Goal: Task Accomplishment & Management: Use online tool/utility

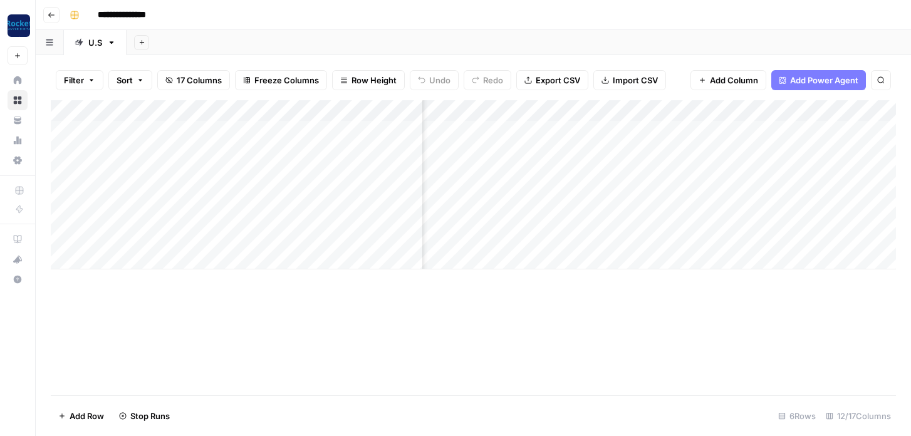
scroll to position [0, 156]
click at [665, 130] on div "Add Column" at bounding box center [473, 184] width 845 height 169
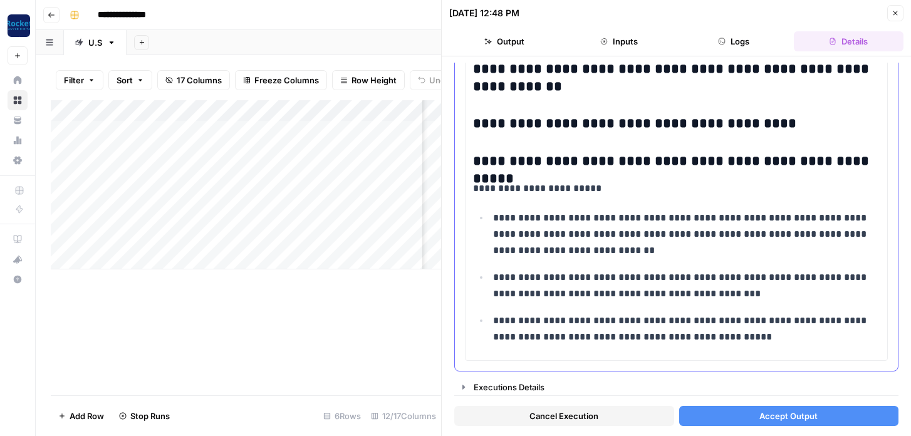
scroll to position [1554, 0]
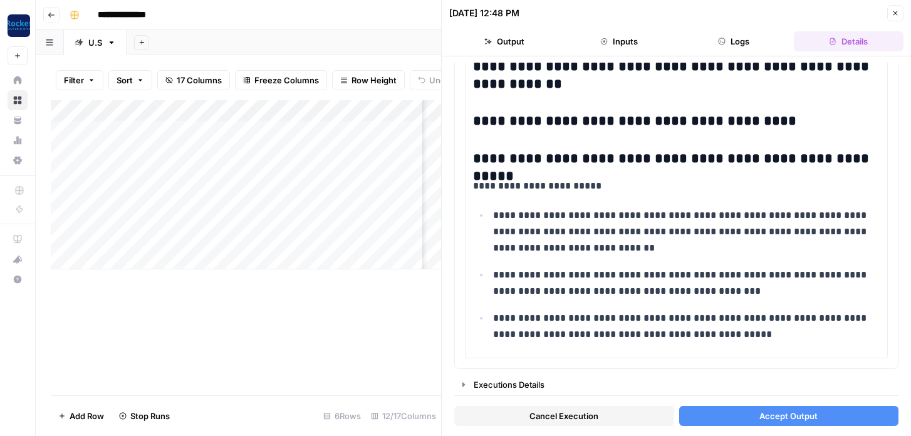
click at [738, 411] on button "Accept Output" at bounding box center [789, 416] width 220 height 20
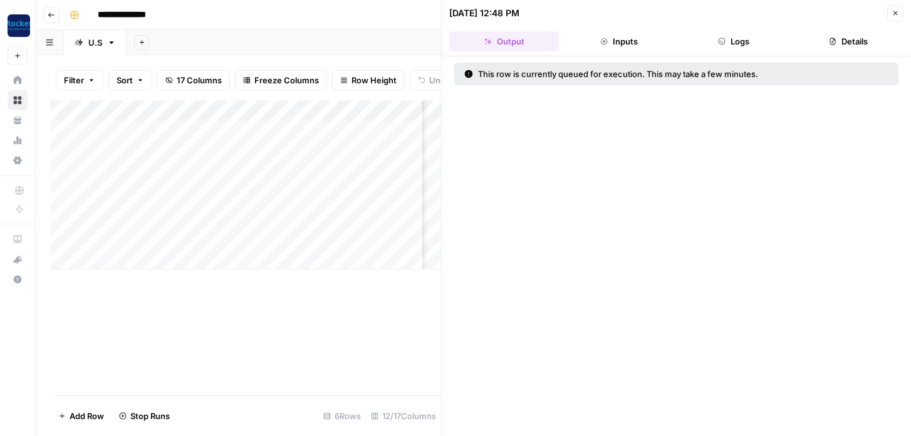
click at [899, 15] on button "Close" at bounding box center [895, 13] width 16 height 16
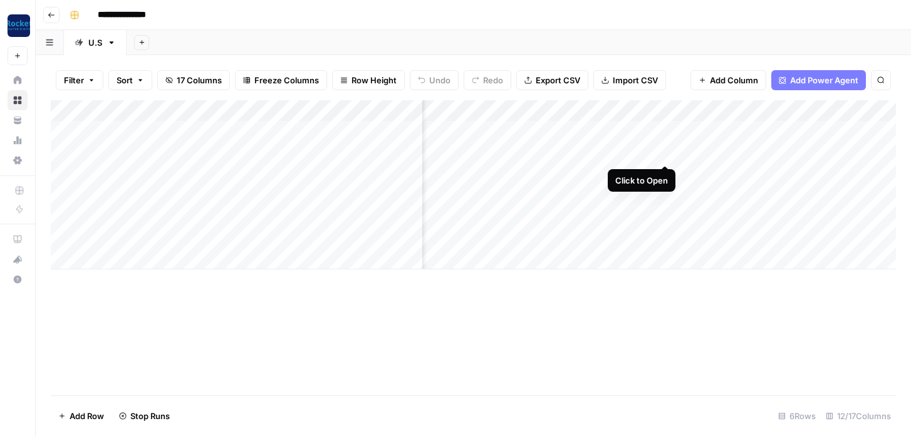
click at [666, 152] on div "Add Column" at bounding box center [473, 184] width 845 height 169
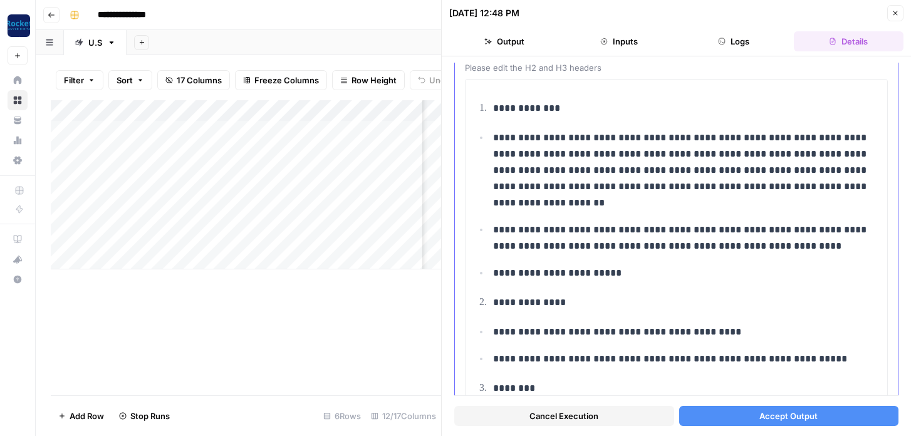
scroll to position [83, 0]
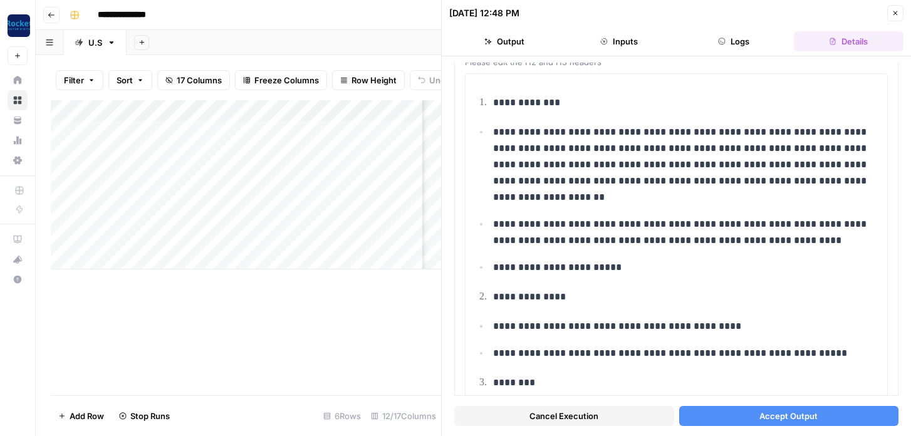
click at [734, 413] on button "Accept Output" at bounding box center [789, 416] width 220 height 20
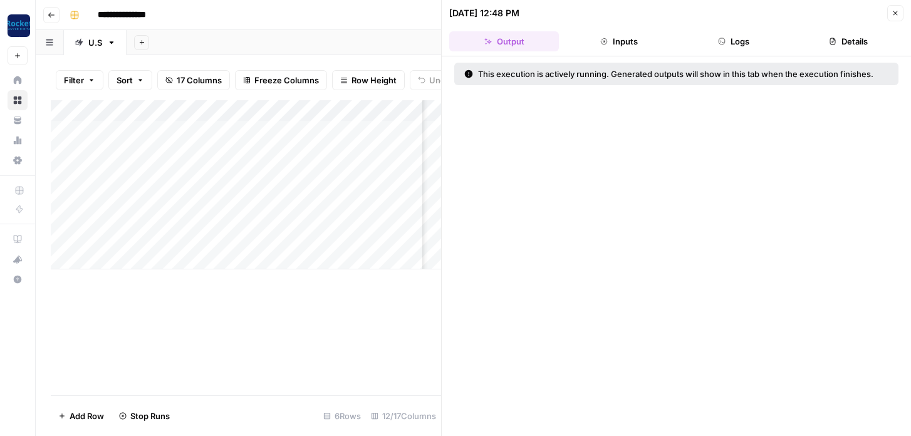
click at [902, 9] on button "Close" at bounding box center [895, 13] width 16 height 16
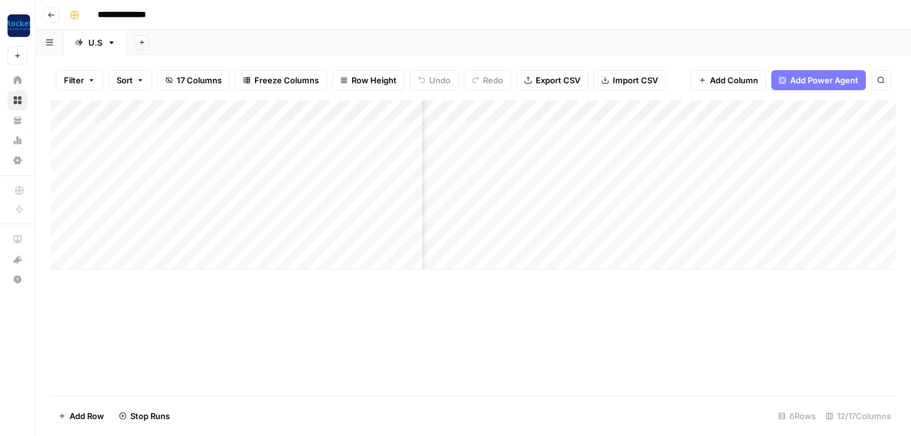
click at [665, 175] on div "Add Column" at bounding box center [473, 184] width 845 height 169
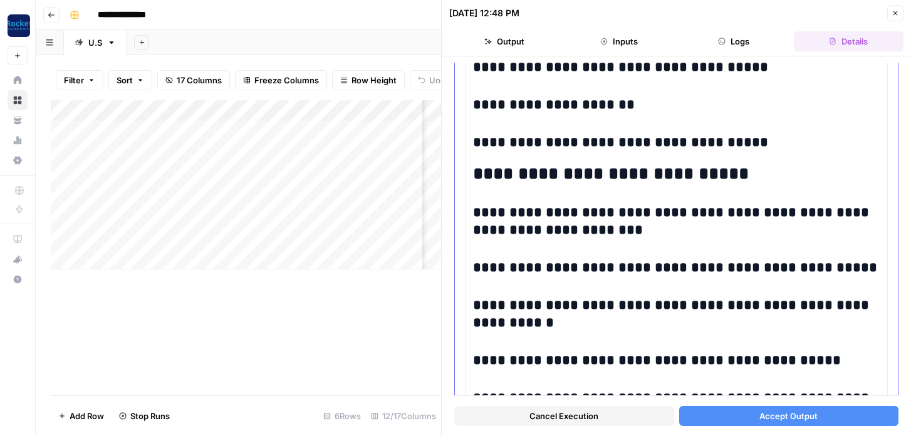
scroll to position [2001, 0]
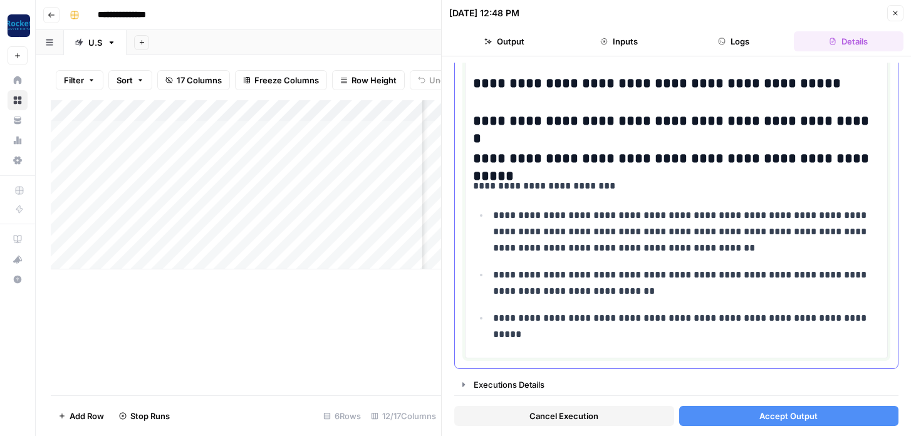
click at [691, 249] on p "**********" at bounding box center [686, 231] width 386 height 49
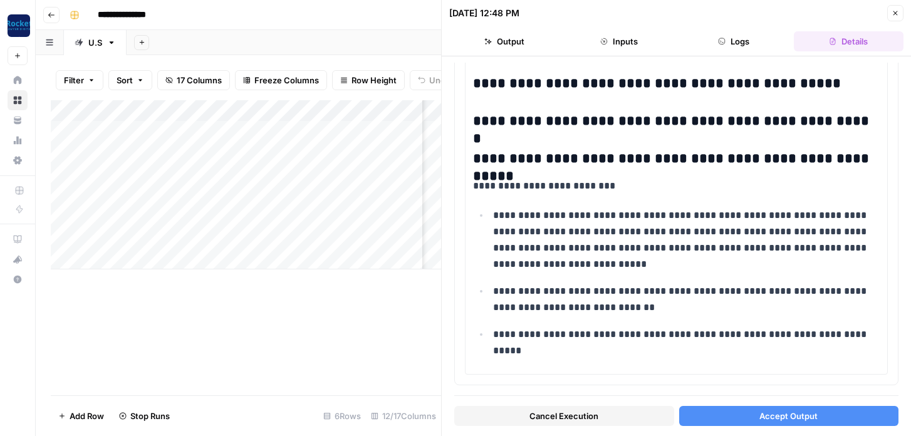
click at [764, 413] on span "Accept Output" at bounding box center [788, 416] width 58 height 13
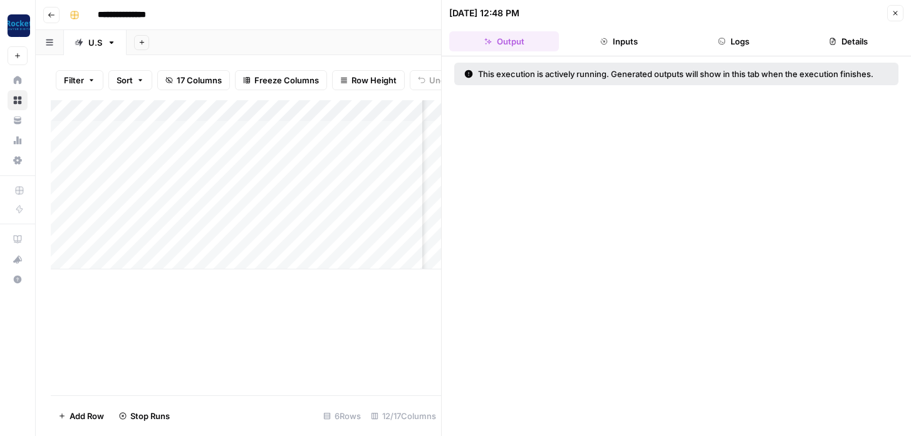
click at [893, 13] on icon "button" at bounding box center [895, 13] width 8 height 8
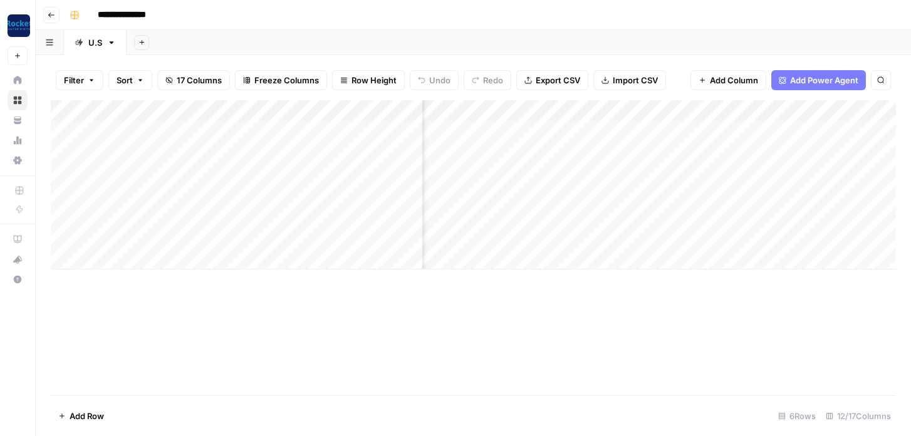
scroll to position [0, 651]
click at [603, 130] on div "Add Column" at bounding box center [473, 184] width 845 height 169
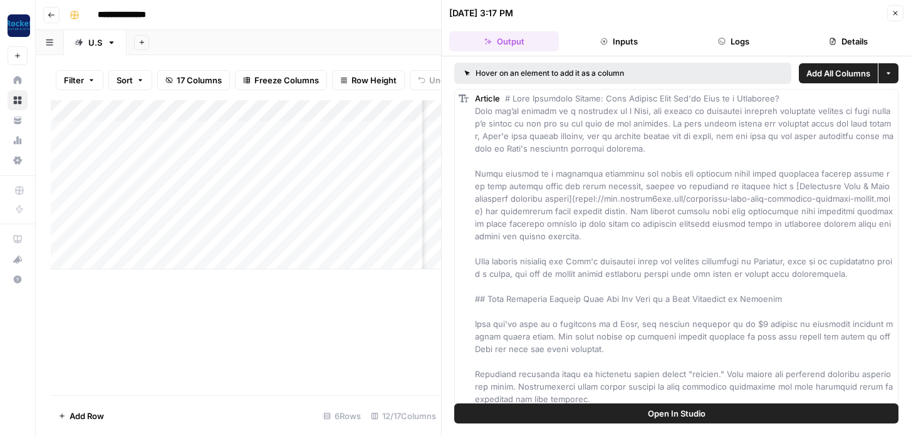
click at [427, 365] on div "Add Column" at bounding box center [246, 247] width 390 height 295
click at [894, 13] on icon "button" at bounding box center [895, 13] width 8 height 8
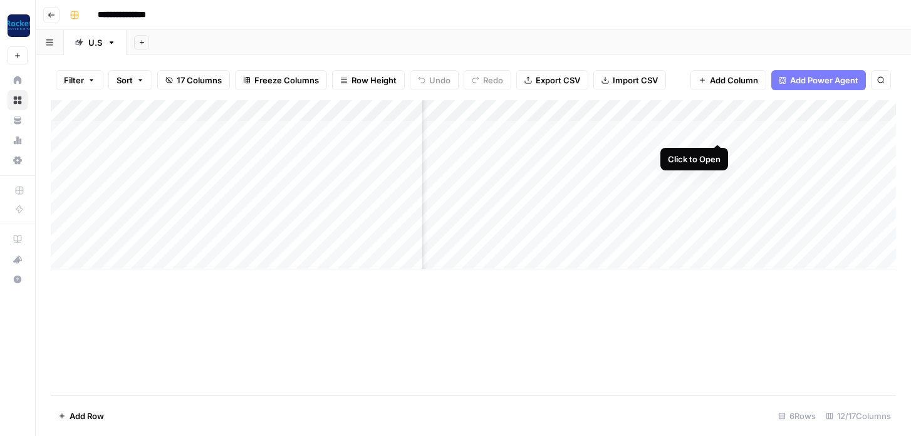
click at [718, 127] on div "Add Column" at bounding box center [473, 184] width 845 height 169
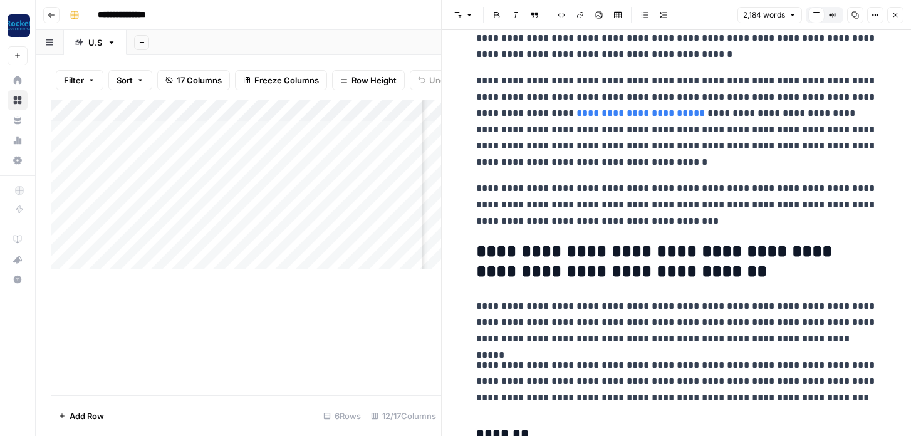
scroll to position [154, 0]
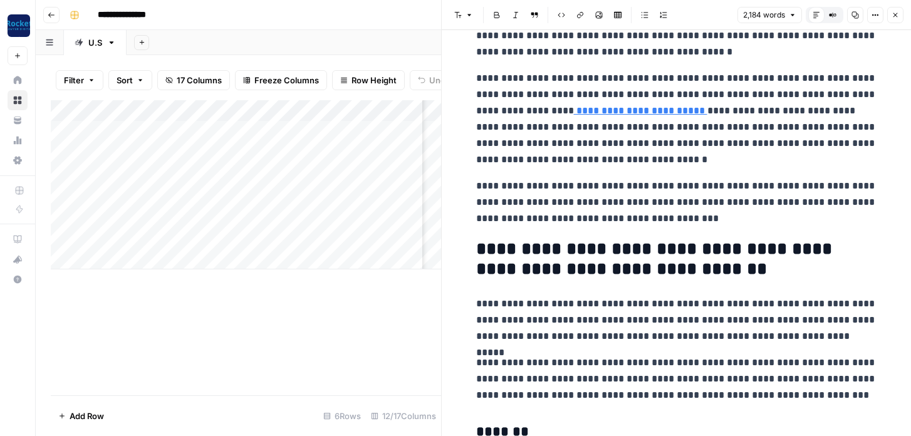
click at [898, 14] on icon "button" at bounding box center [895, 15] width 8 height 8
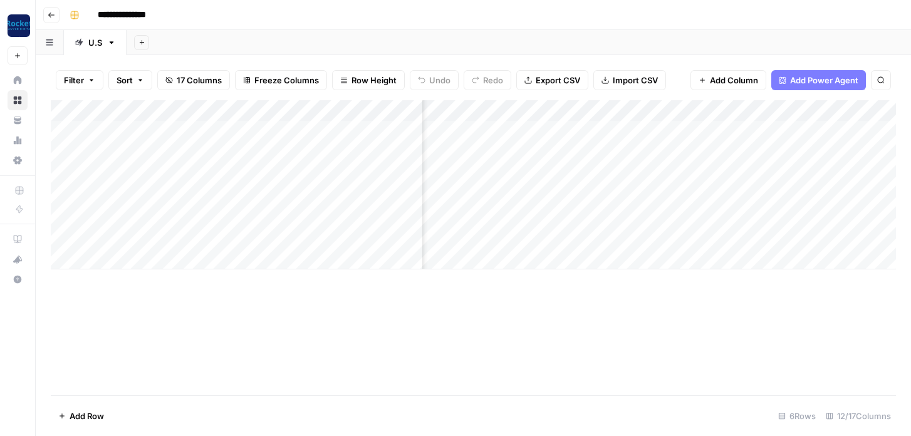
click at [604, 111] on div "Add Column" at bounding box center [473, 184] width 845 height 169
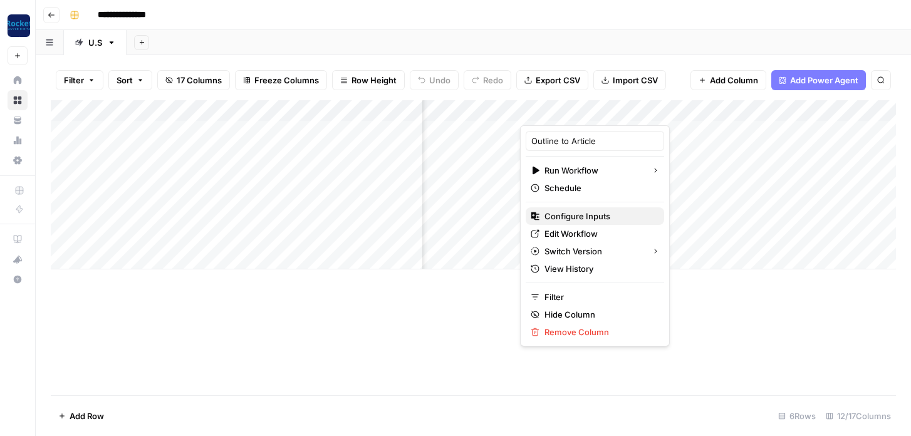
click at [588, 218] on span "Configure Inputs" at bounding box center [599, 216] width 110 height 13
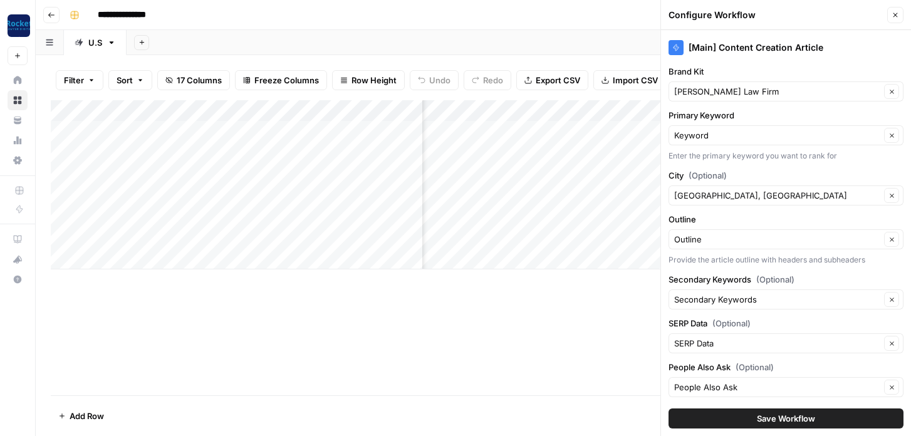
click at [896, 13] on icon "button" at bounding box center [895, 15] width 8 height 8
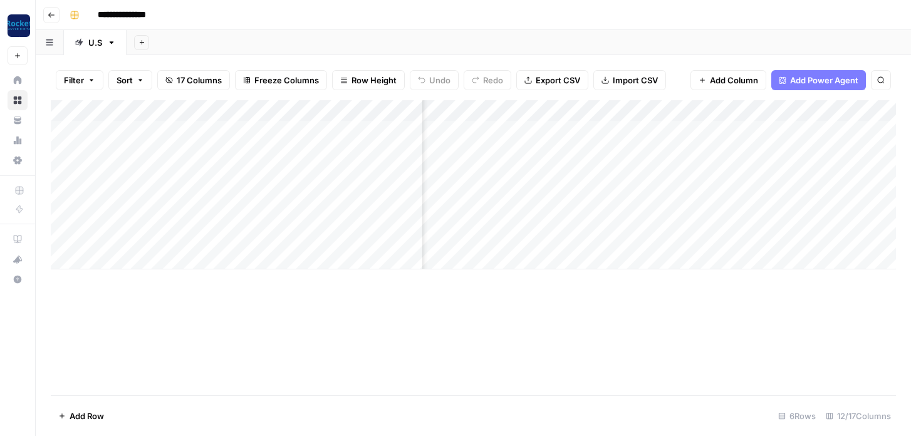
scroll to position [0, 566]
click at [596, 110] on div "Add Column" at bounding box center [473, 184] width 845 height 169
click at [518, 340] on div "Add Column" at bounding box center [473, 247] width 845 height 295
click at [716, 113] on div "Add Column" at bounding box center [473, 184] width 845 height 169
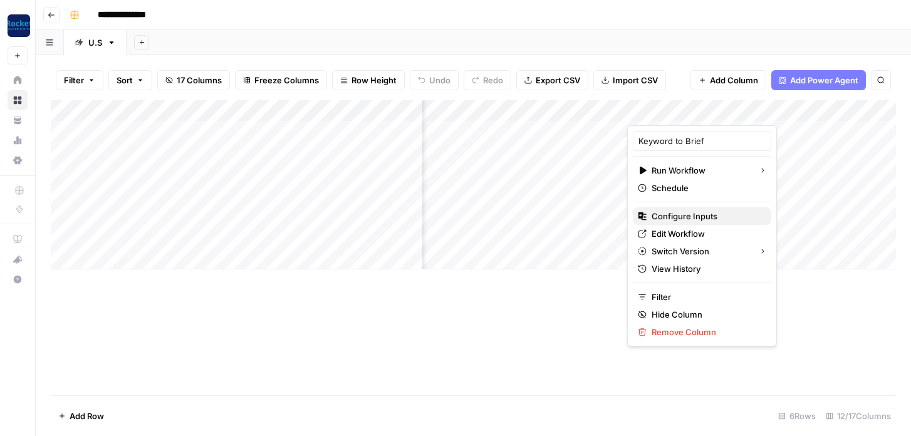
click at [679, 214] on span "Configure Inputs" at bounding box center [706, 216] width 110 height 13
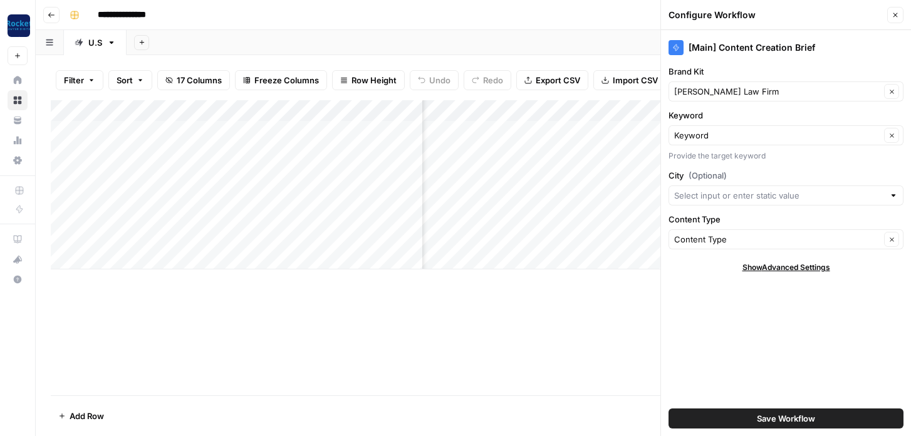
click at [896, 16] on icon "button" at bounding box center [895, 15] width 8 height 8
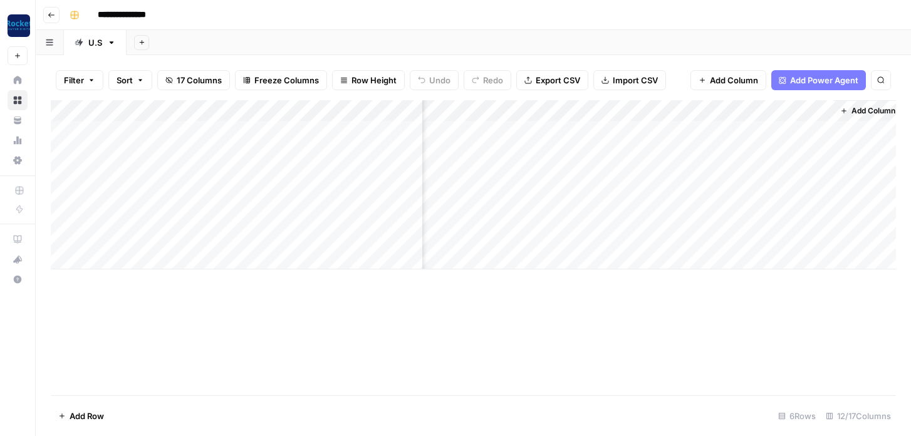
scroll to position [0, 796]
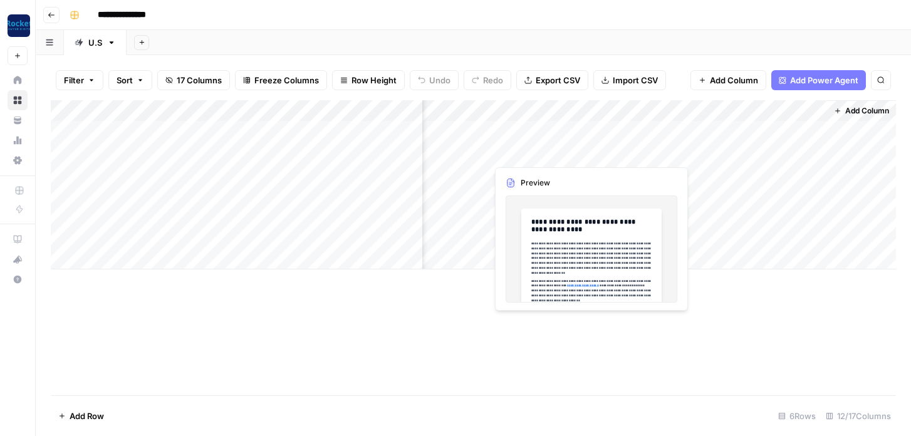
click at [587, 155] on div "Add Column" at bounding box center [473, 184] width 845 height 169
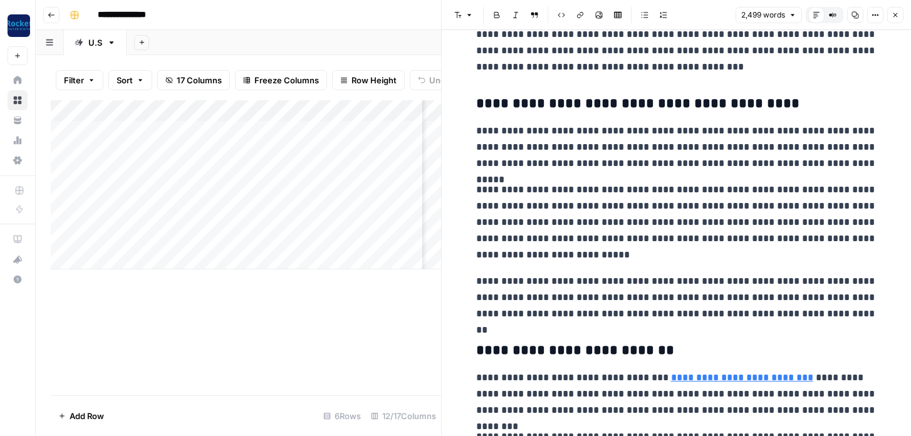
scroll to position [2955, 0]
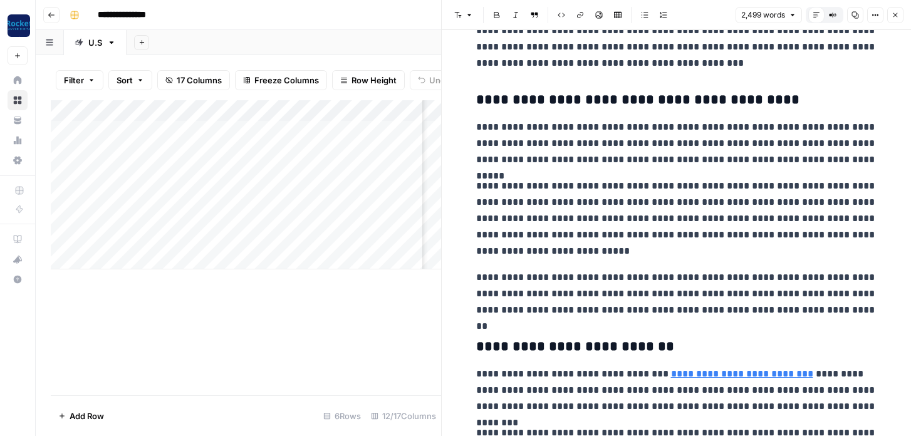
click at [894, 11] on icon "button" at bounding box center [895, 15] width 8 height 8
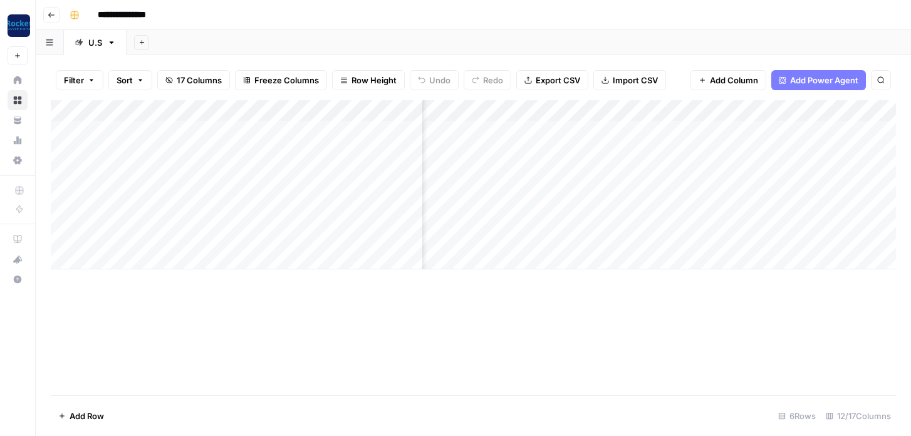
scroll to position [0, 703]
